Goal: Obtain resource: Obtain resource

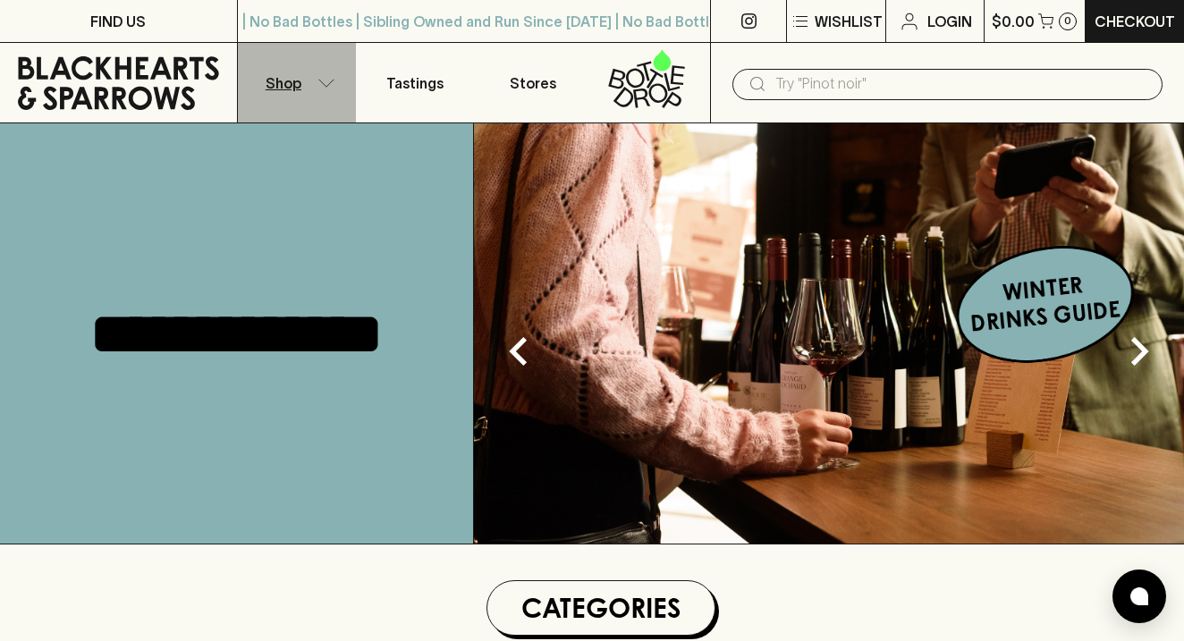
click at [323, 83] on icon "button" at bounding box center [326, 83] width 18 height 9
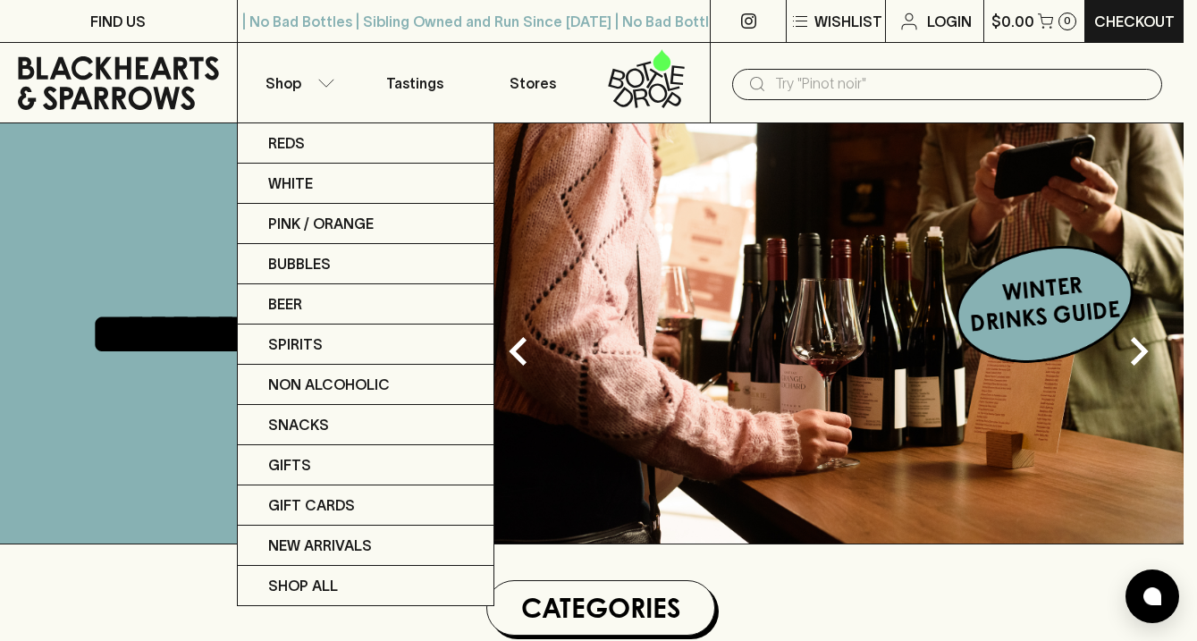
click at [417, 81] on div at bounding box center [598, 320] width 1197 height 641
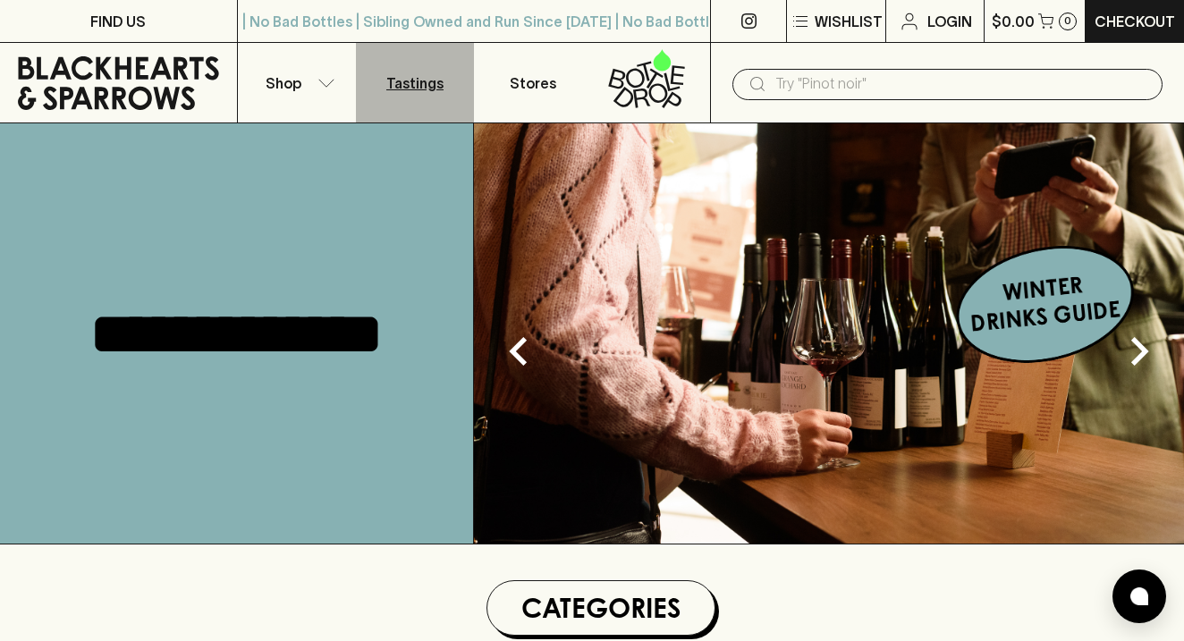
click at [410, 80] on p "Tastings" at bounding box center [414, 82] width 57 height 21
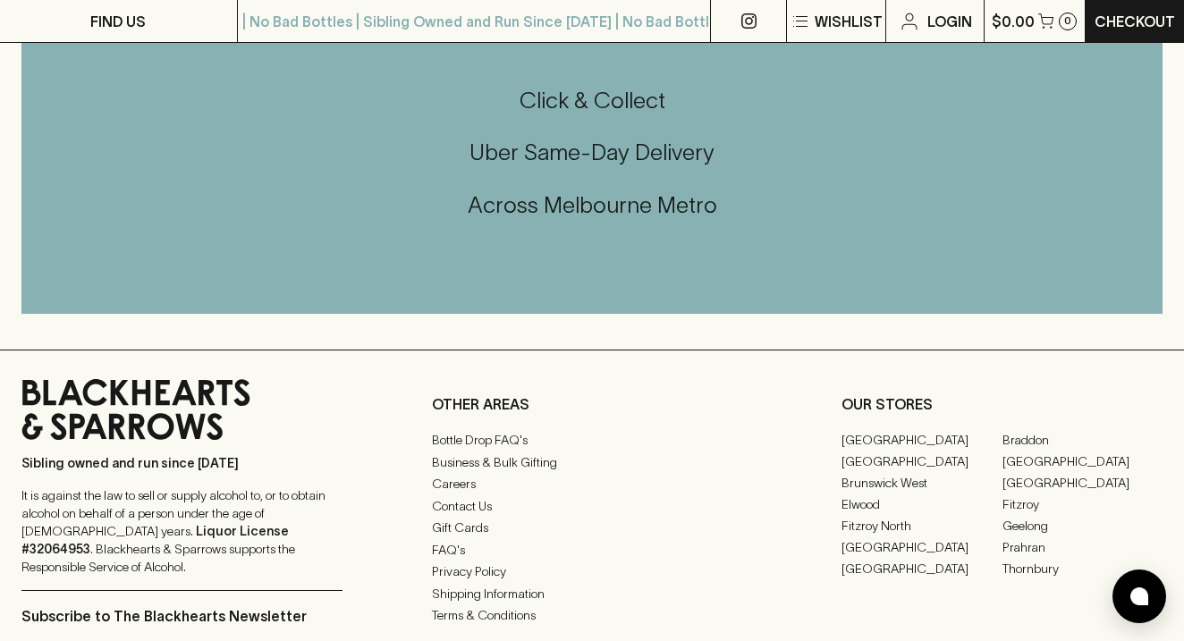
scroll to position [1933, 0]
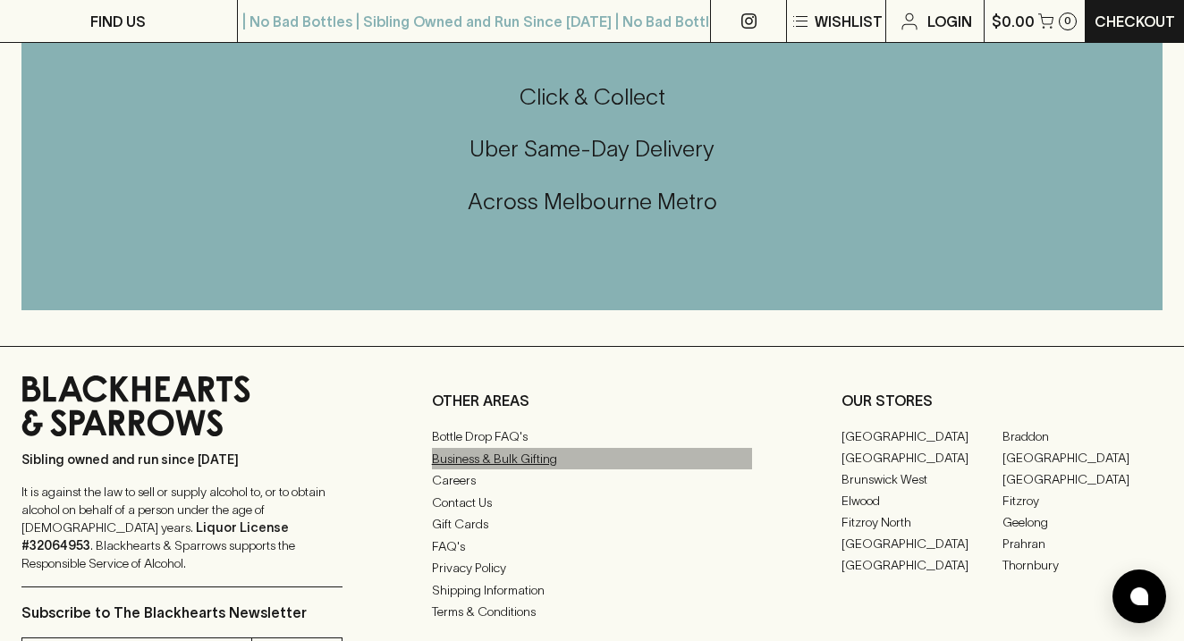
click at [517, 451] on link "Business & Bulk Gifting" at bounding box center [592, 458] width 321 height 21
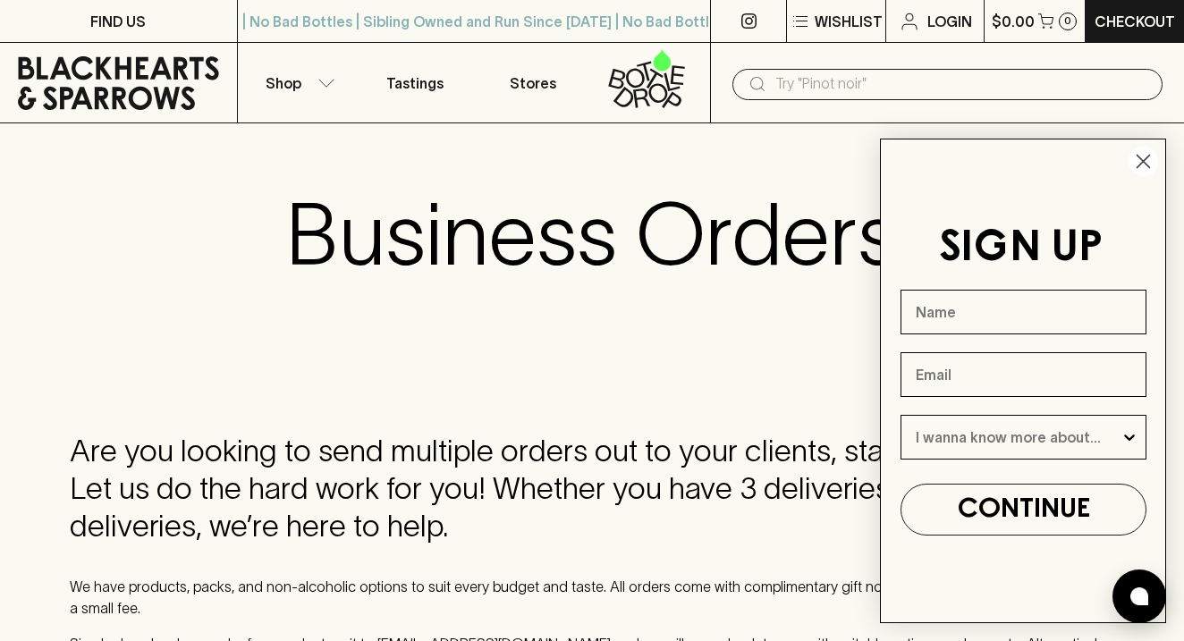
click at [1146, 160] on circle "Close dialog" at bounding box center [1142, 161] width 29 height 29
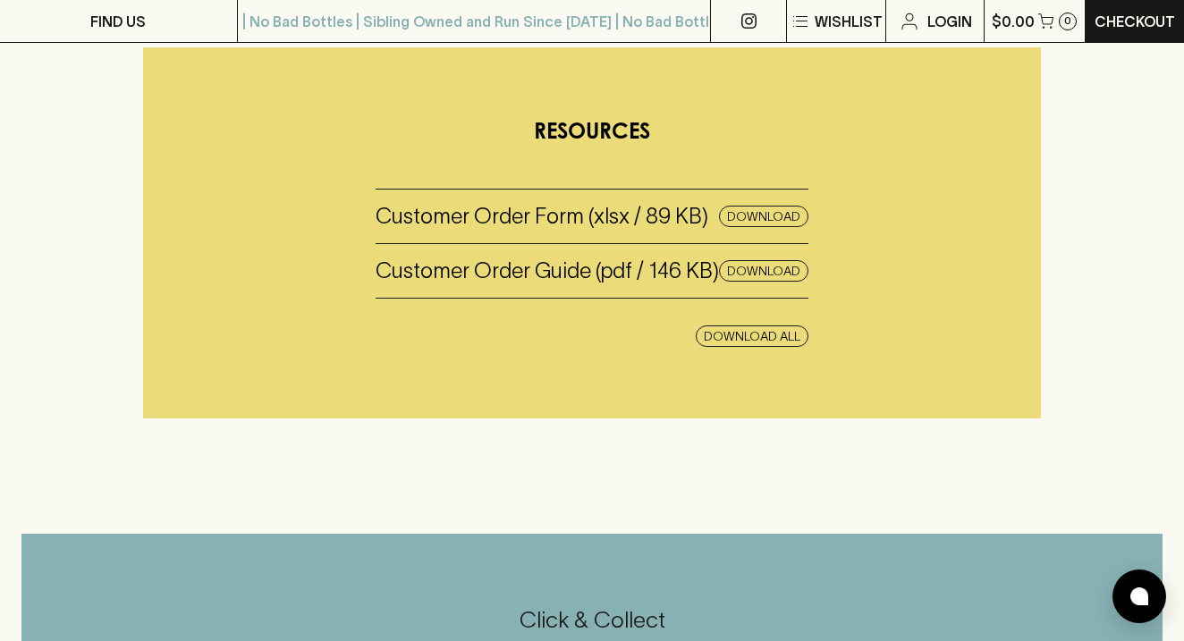
scroll to position [796, 0]
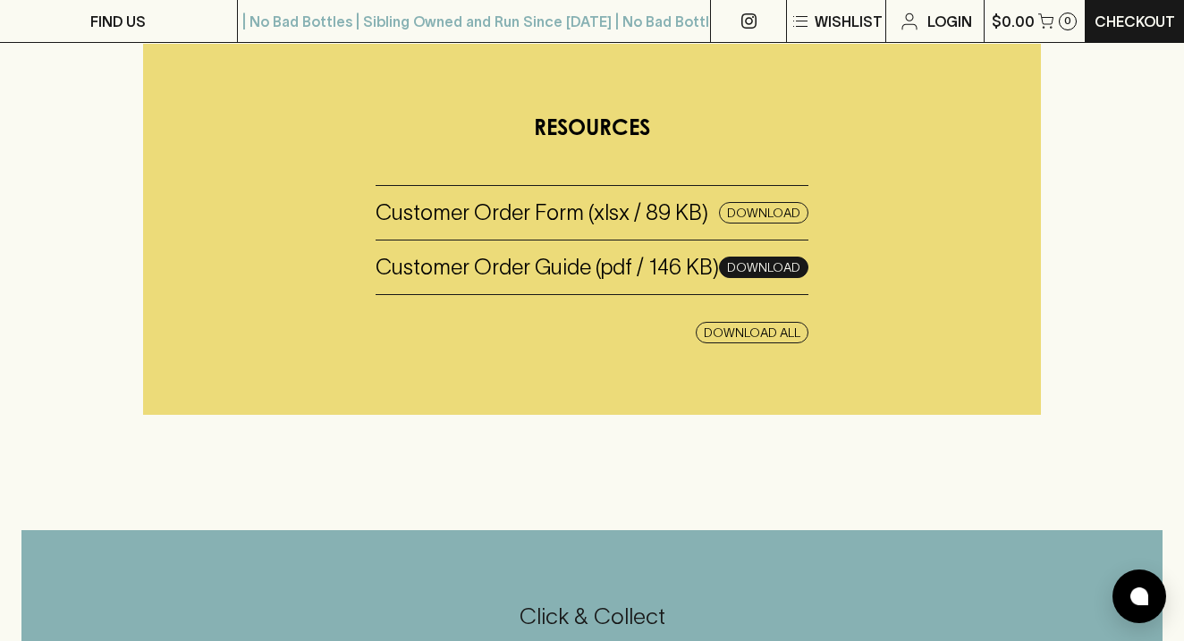
click at [747, 257] on button "Download" at bounding box center [763, 267] width 89 height 21
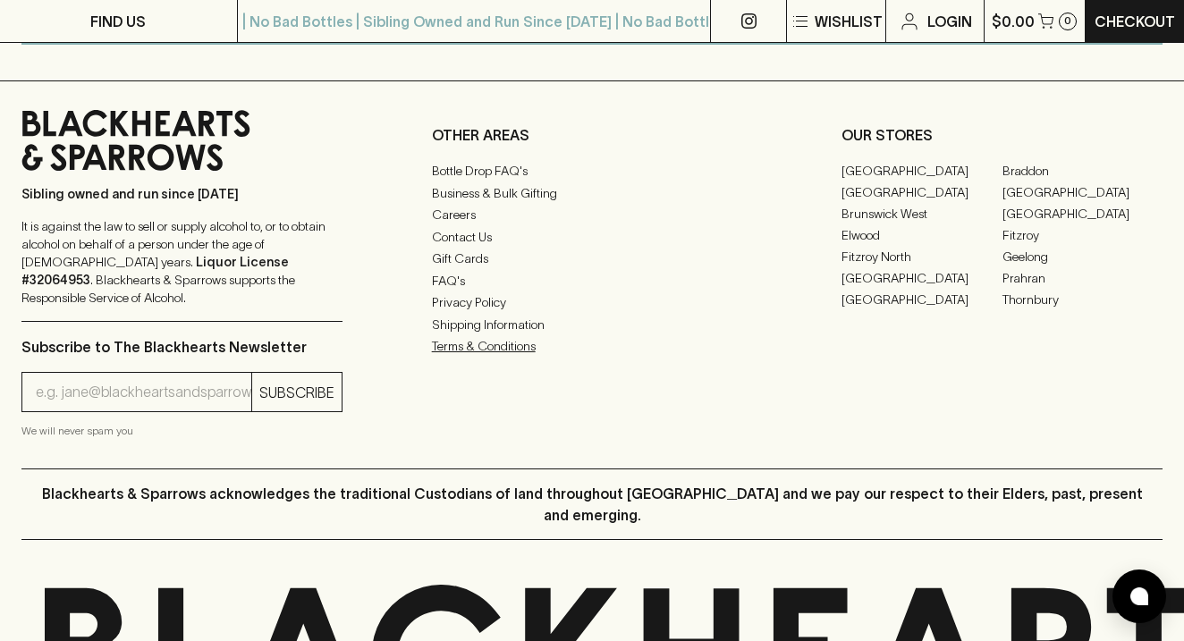
scroll to position [1560, 0]
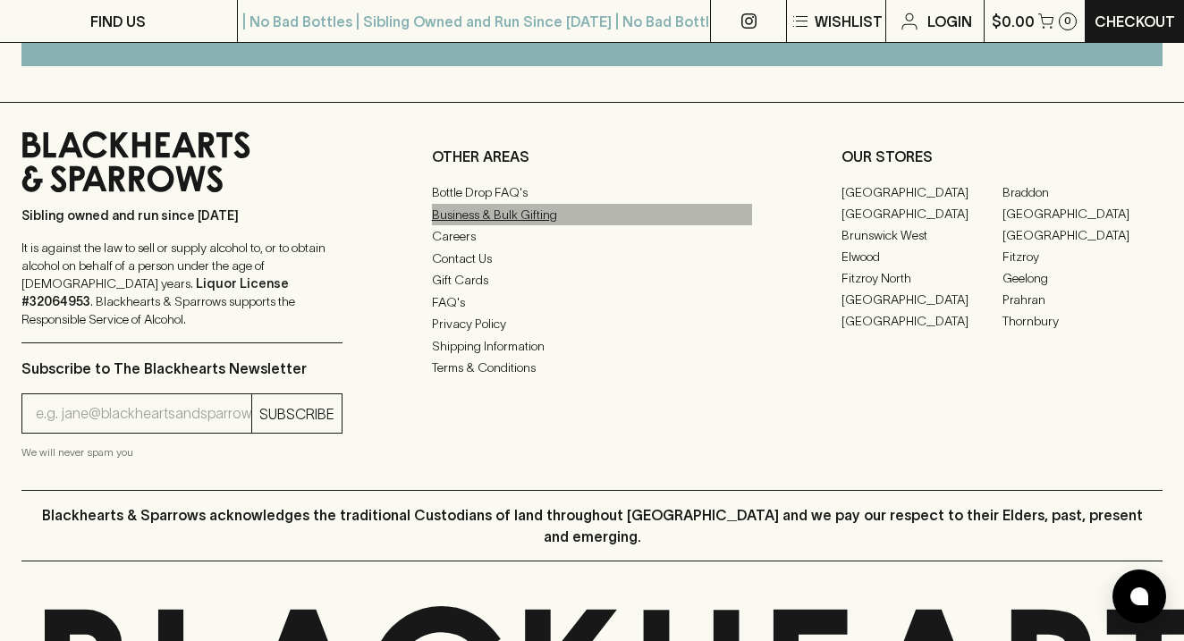
click at [503, 214] on link "Business & Bulk Gifting" at bounding box center [592, 214] width 321 height 21
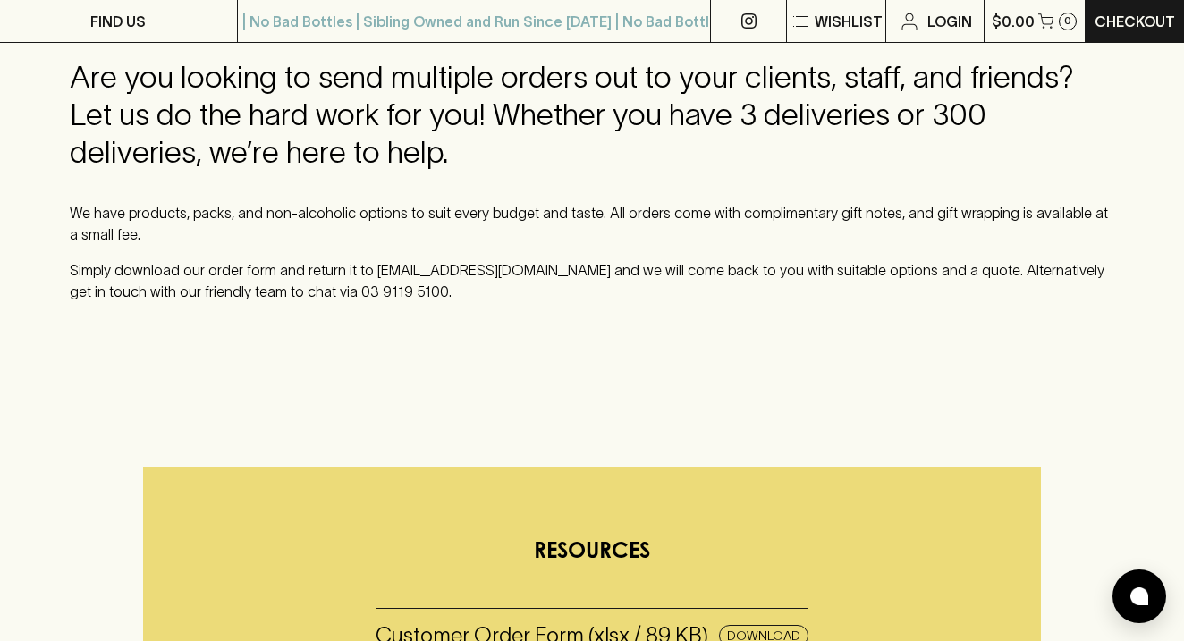
scroll to position [28, 0]
